Goal: Check status: Check status

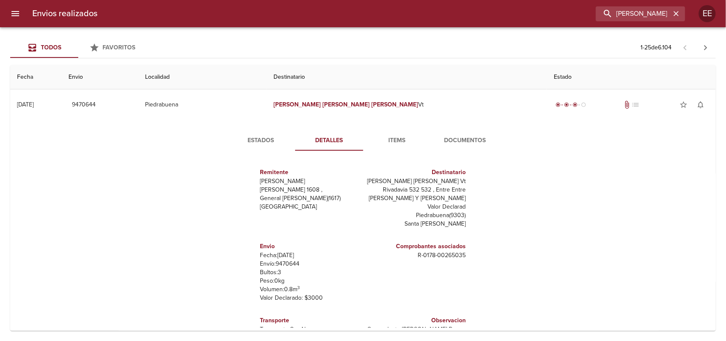
click at [639, 12] on input "[PERSON_NAME] [PERSON_NAME]" at bounding box center [633, 13] width 75 height 15
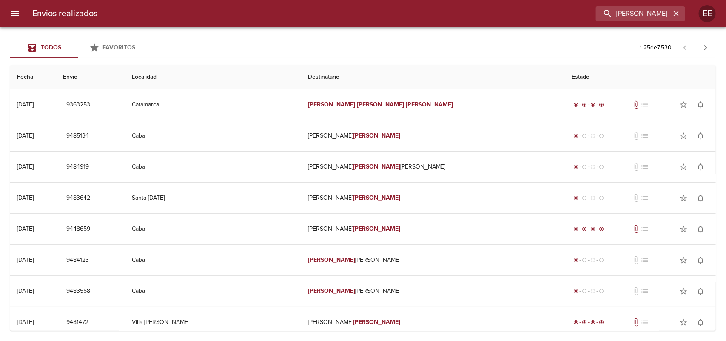
scroll to position [4, 0]
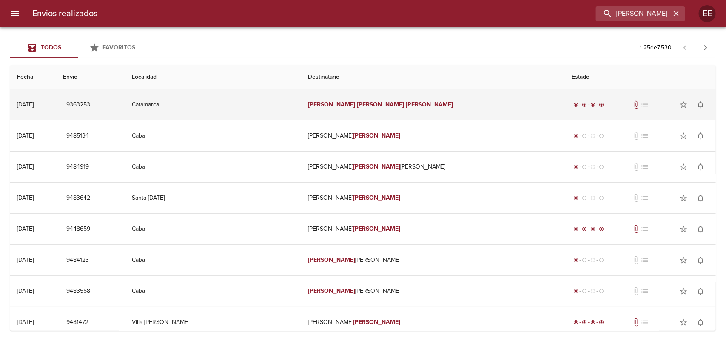
click at [406, 101] on em "[PERSON_NAME]" at bounding box center [429, 104] width 47 height 7
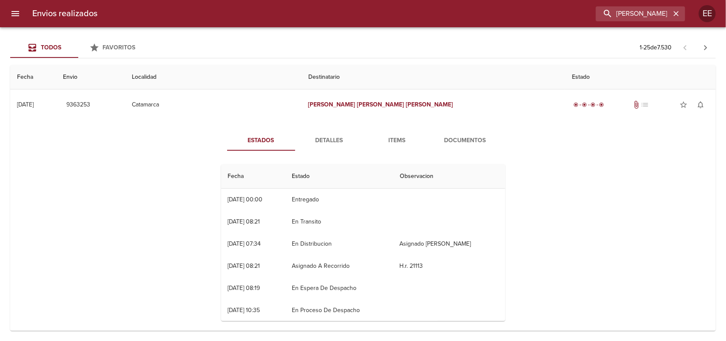
click at [319, 143] on span "Detalles" at bounding box center [329, 140] width 58 height 11
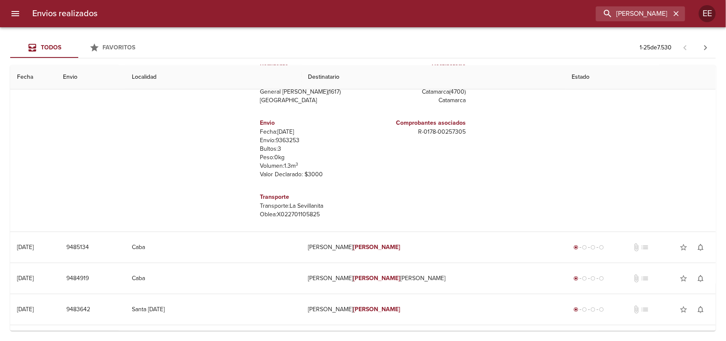
scroll to position [0, 0]
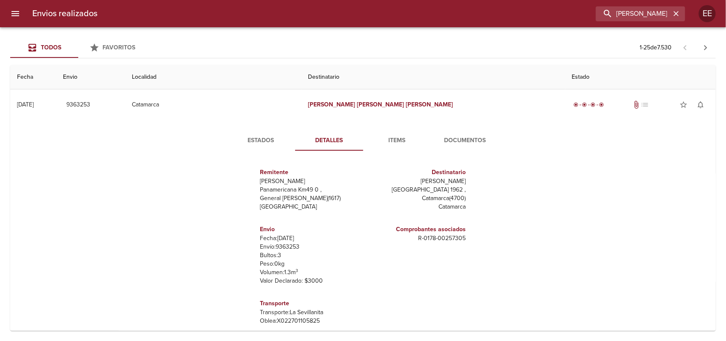
click at [405, 133] on button "Items" at bounding box center [397, 140] width 68 height 20
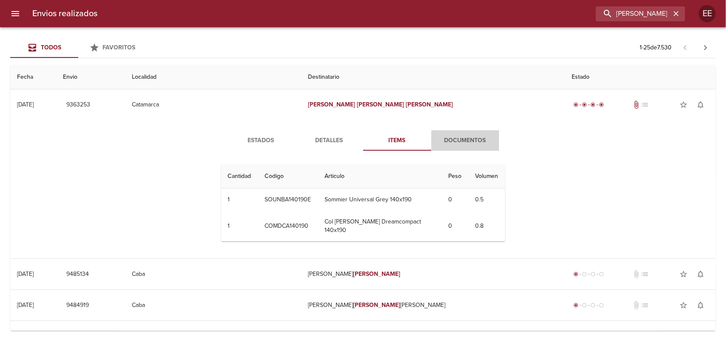
click at [445, 134] on button "Documentos" at bounding box center [465, 140] width 68 height 20
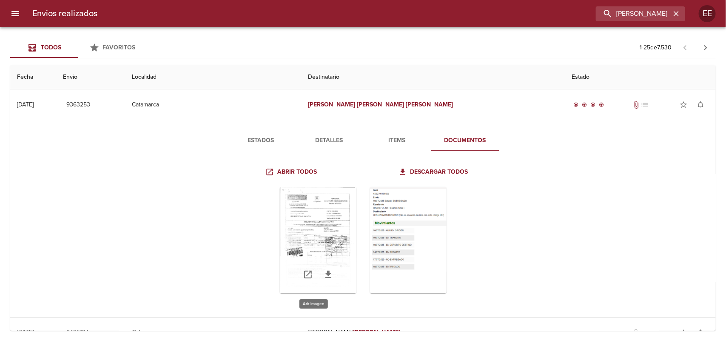
click at [344, 192] on div "Tabla de envíos del cliente" at bounding box center [318, 240] width 77 height 106
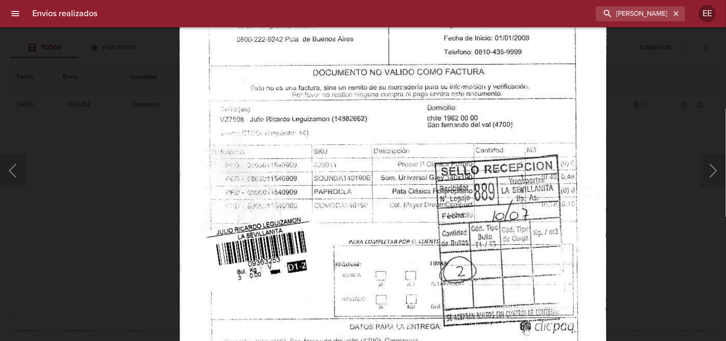
click at [700, 170] on div "Lightbox" at bounding box center [363, 170] width 726 height 341
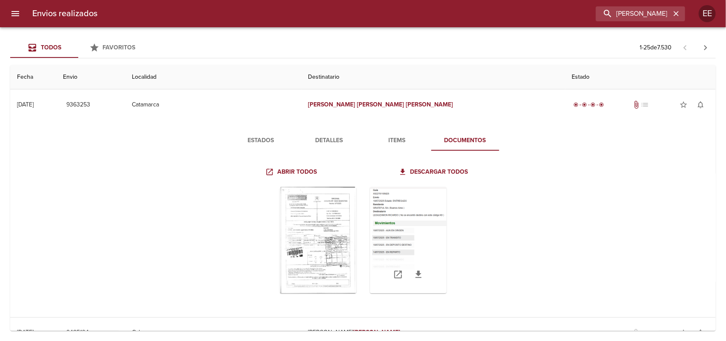
click at [437, 256] on div "Tabla de envíos del cliente" at bounding box center [408, 240] width 77 height 106
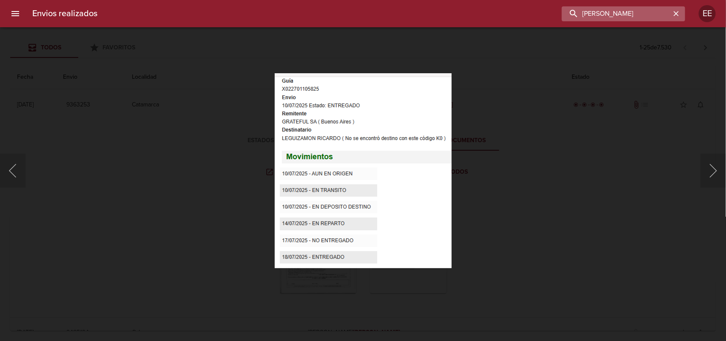
click at [621, 11] on input "[PERSON_NAME]" at bounding box center [616, 13] width 109 height 15
paste input "[PERSON_NAME]"
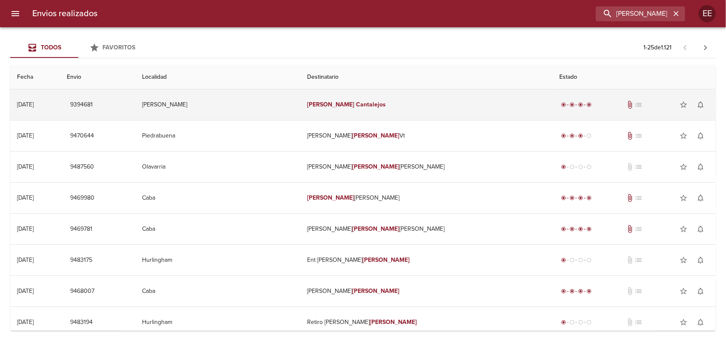
click at [410, 106] on td "[PERSON_NAME]" at bounding box center [427, 104] width 252 height 31
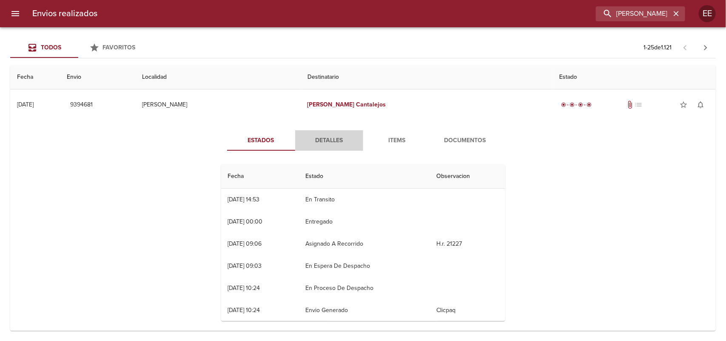
click at [334, 135] on span "Detalles" at bounding box center [329, 140] width 58 height 11
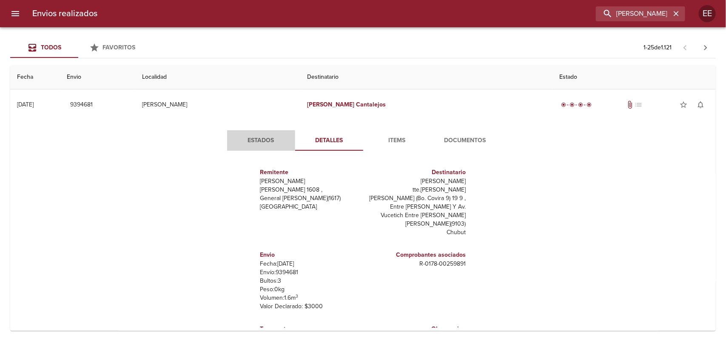
click at [263, 135] on span "Estados" at bounding box center [261, 140] width 58 height 11
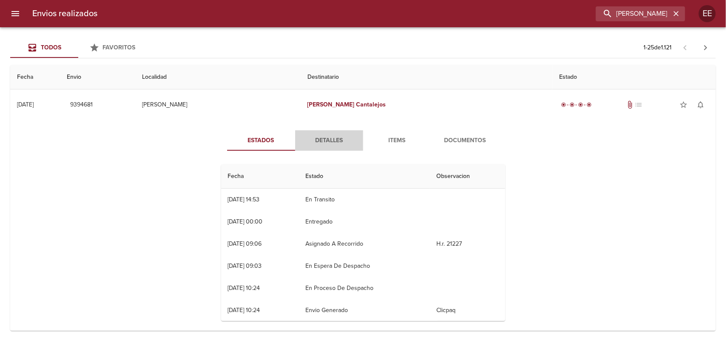
click at [328, 141] on span "Detalles" at bounding box center [329, 140] width 58 height 11
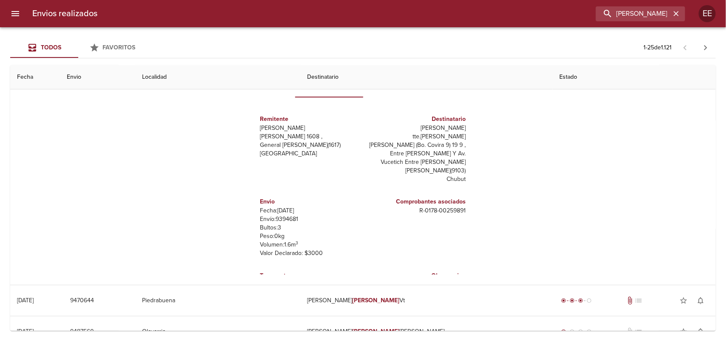
scroll to position [37, 0]
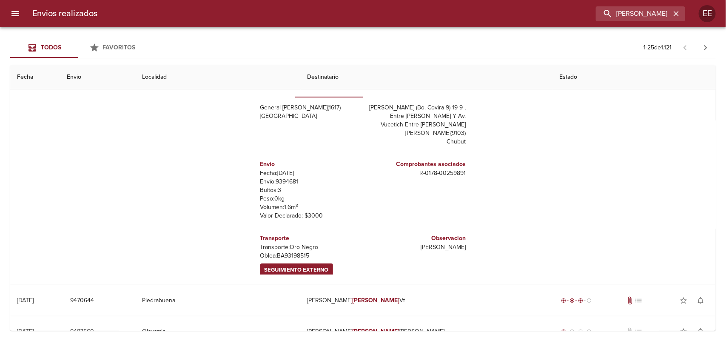
click at [290, 251] on p "[PERSON_NAME]: BA93198515" at bounding box center [309, 255] width 99 height 9
copy p "BA93198515"
click at [288, 265] on span "Seguimiento Externo" at bounding box center [296, 270] width 64 height 10
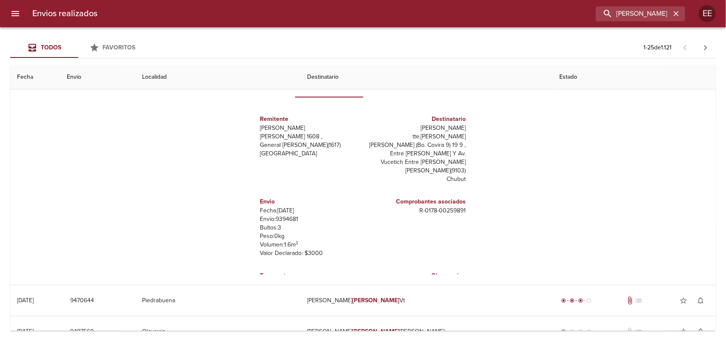
scroll to position [0, 0]
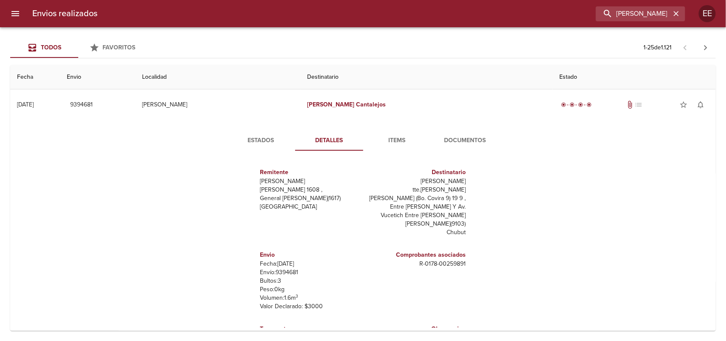
click at [445, 139] on span "Documentos" at bounding box center [465, 140] width 58 height 11
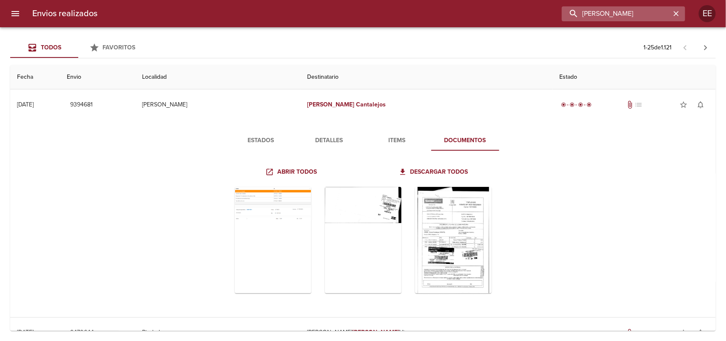
click at [656, 17] on input "[PERSON_NAME]" at bounding box center [616, 13] width 109 height 15
paste input "[PERSON_NAME] [PERSON_NAME] Sandrigo"
type input "[PERSON_NAME] [PERSON_NAME] Sandrigo"
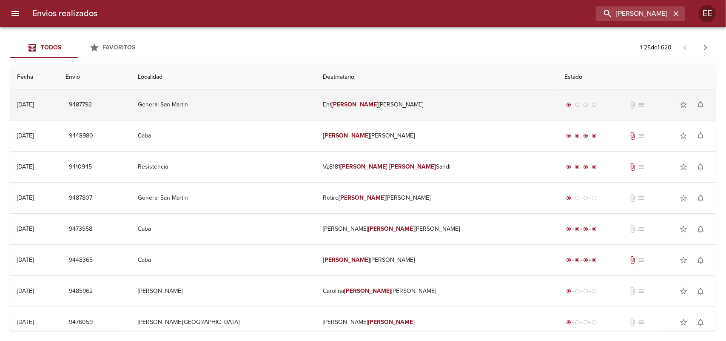
click at [343, 110] on td "Ent [PERSON_NAME]" at bounding box center [436, 104] width 241 height 31
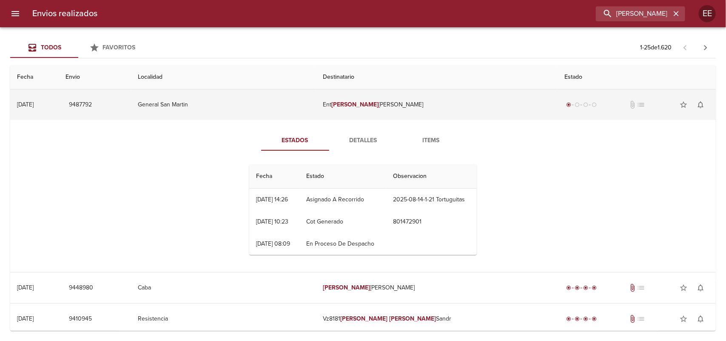
click at [365, 96] on td "Ent [PERSON_NAME]" at bounding box center [436, 104] width 241 height 31
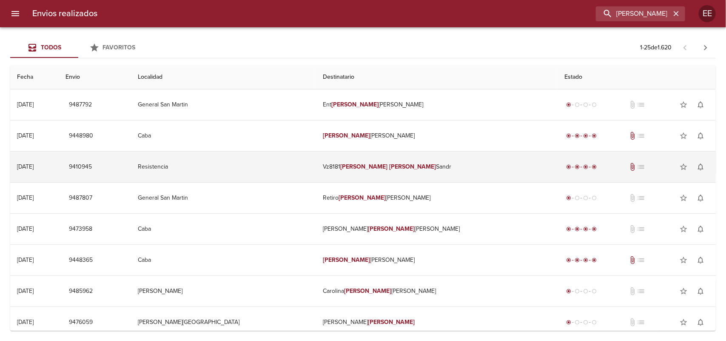
click at [389, 169] on em "[PERSON_NAME]" at bounding box center [412, 166] width 47 height 7
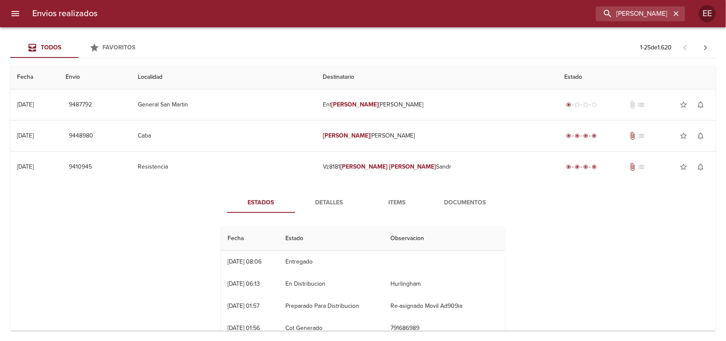
click at [333, 202] on span "Detalles" at bounding box center [329, 202] width 58 height 11
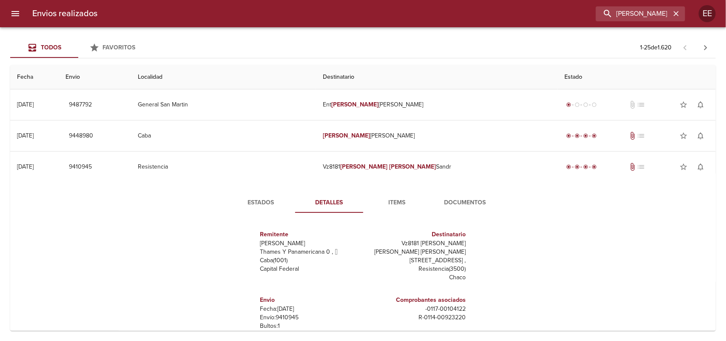
click at [258, 196] on button "Estados" at bounding box center [261, 202] width 68 height 20
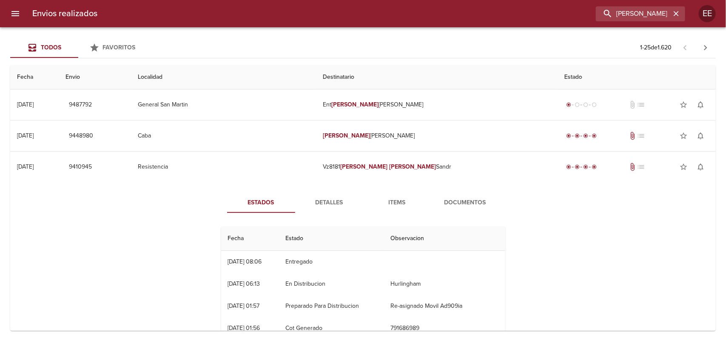
click at [456, 195] on button "Documentos" at bounding box center [465, 202] width 68 height 20
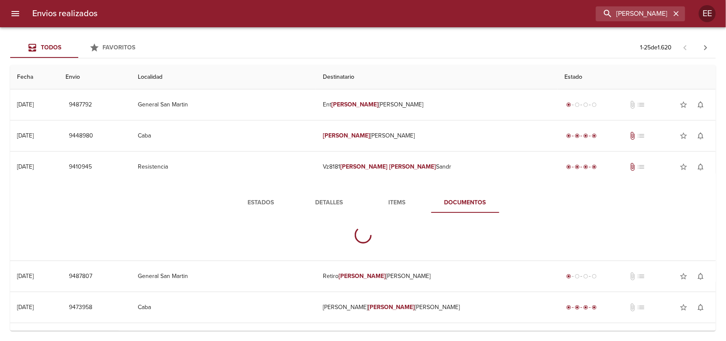
scroll to position [53, 0]
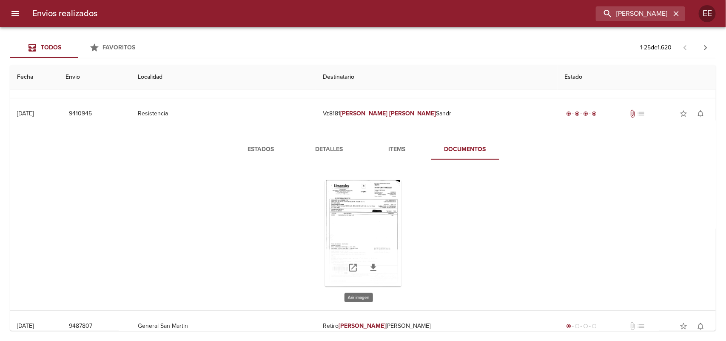
click at [389, 198] on div "Tabla de envíos del cliente" at bounding box center [363, 233] width 77 height 106
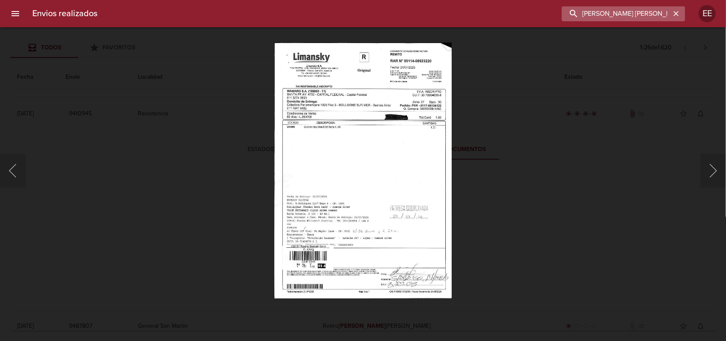
click at [650, 20] on input "[PERSON_NAME] [PERSON_NAME] Sandrigo" at bounding box center [616, 13] width 109 height 15
paste input "[PERSON_NAME]"
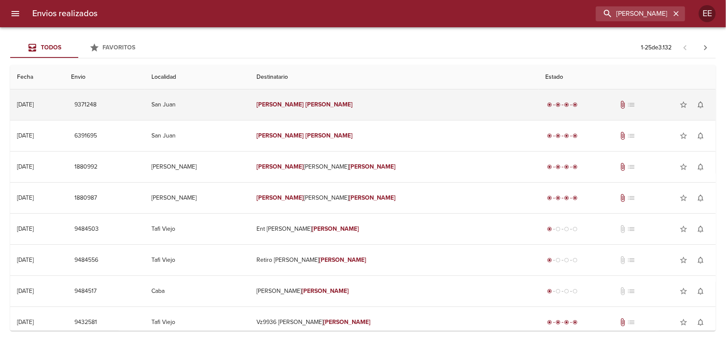
click at [347, 114] on td "[PERSON_NAME]" at bounding box center [394, 104] width 289 height 31
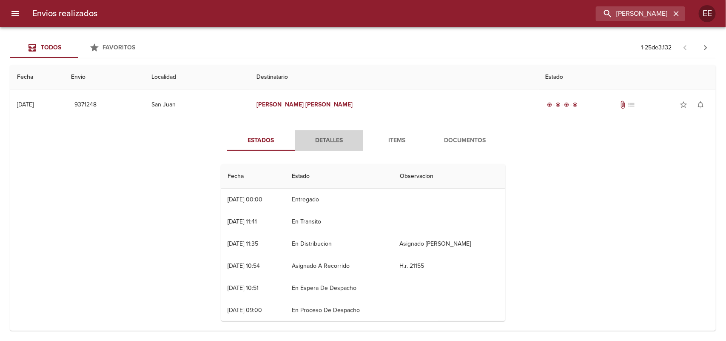
click at [325, 137] on span "Detalles" at bounding box center [329, 140] width 58 height 11
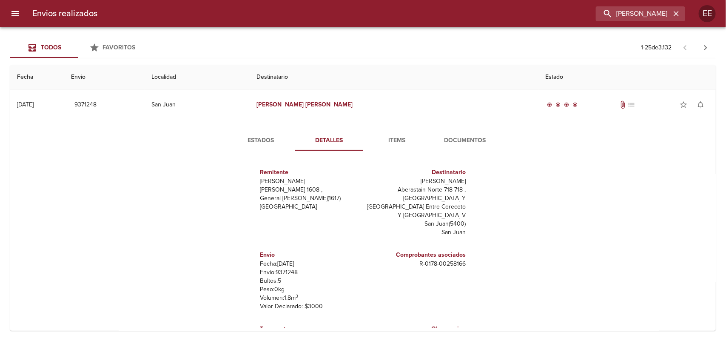
click at [266, 132] on button "Estados" at bounding box center [261, 140] width 68 height 20
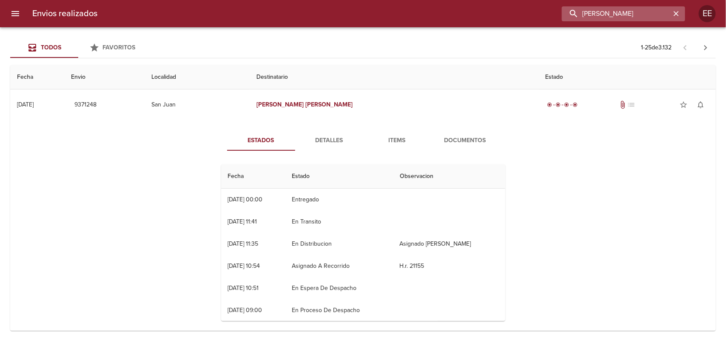
click at [654, 9] on input "[PERSON_NAME]" at bounding box center [616, 13] width 109 height 15
paste input "[PERSON_NAME] [PERSON_NAME] [DEMOGRAPHIC_DATA][PERSON_NAME]"
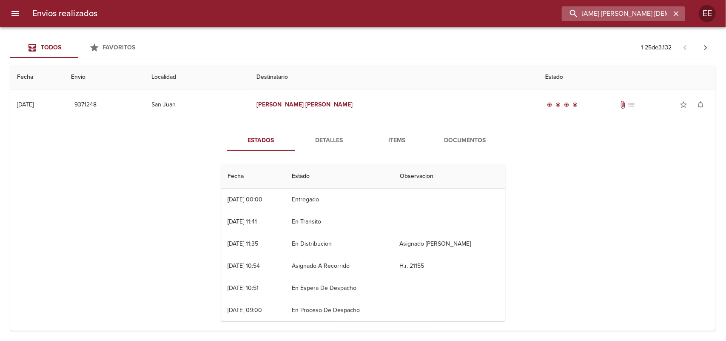
type input "[PERSON_NAME] [PERSON_NAME] [DEMOGRAPHIC_DATA][PERSON_NAME]"
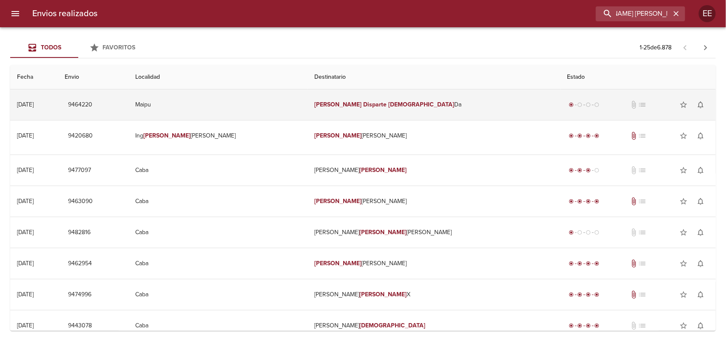
click at [363, 106] on em "Disparte" at bounding box center [374, 104] width 23 height 7
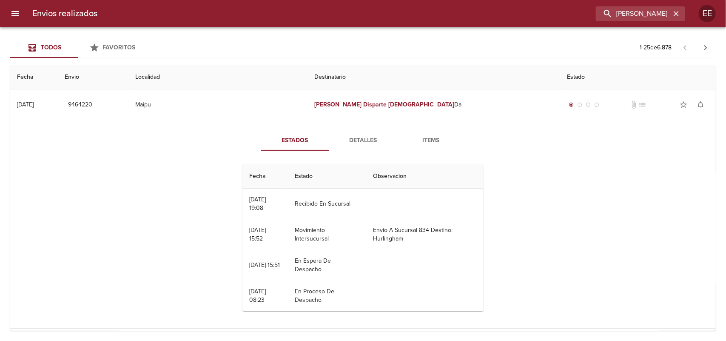
click at [353, 151] on div "Estados Detalles Items Fecha Estado Observacion 08/08 [DATE] 19:08 Recibido En …" at bounding box center [363, 223] width 261 height 187
click at [354, 144] on span "Detalles" at bounding box center [363, 140] width 58 height 11
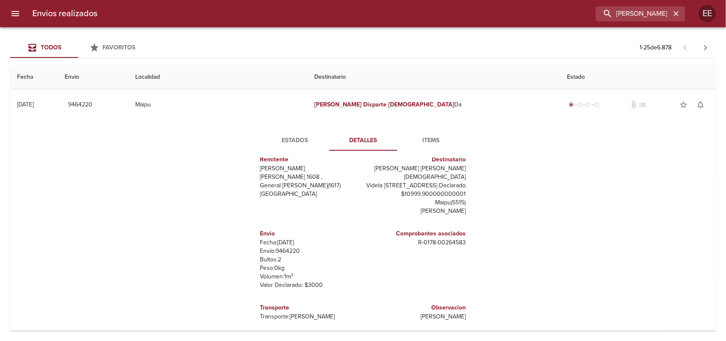
scroll to position [53, 0]
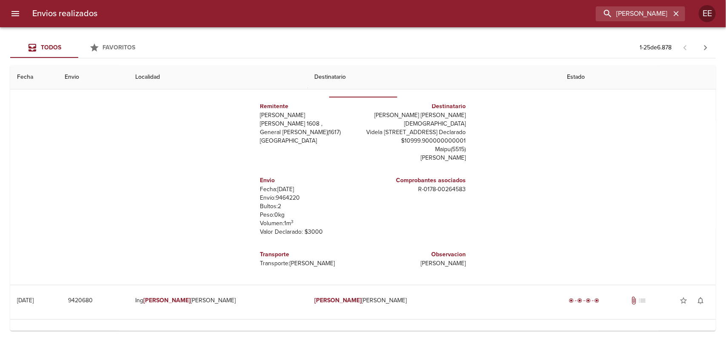
click at [283, 202] on p "Envío: 9464220" at bounding box center [309, 197] width 99 height 9
click at [285, 198] on p "Envío: 9464220" at bounding box center [309, 197] width 99 height 9
copy p "9464220"
